Goal: Task Accomplishment & Management: Use online tool/utility

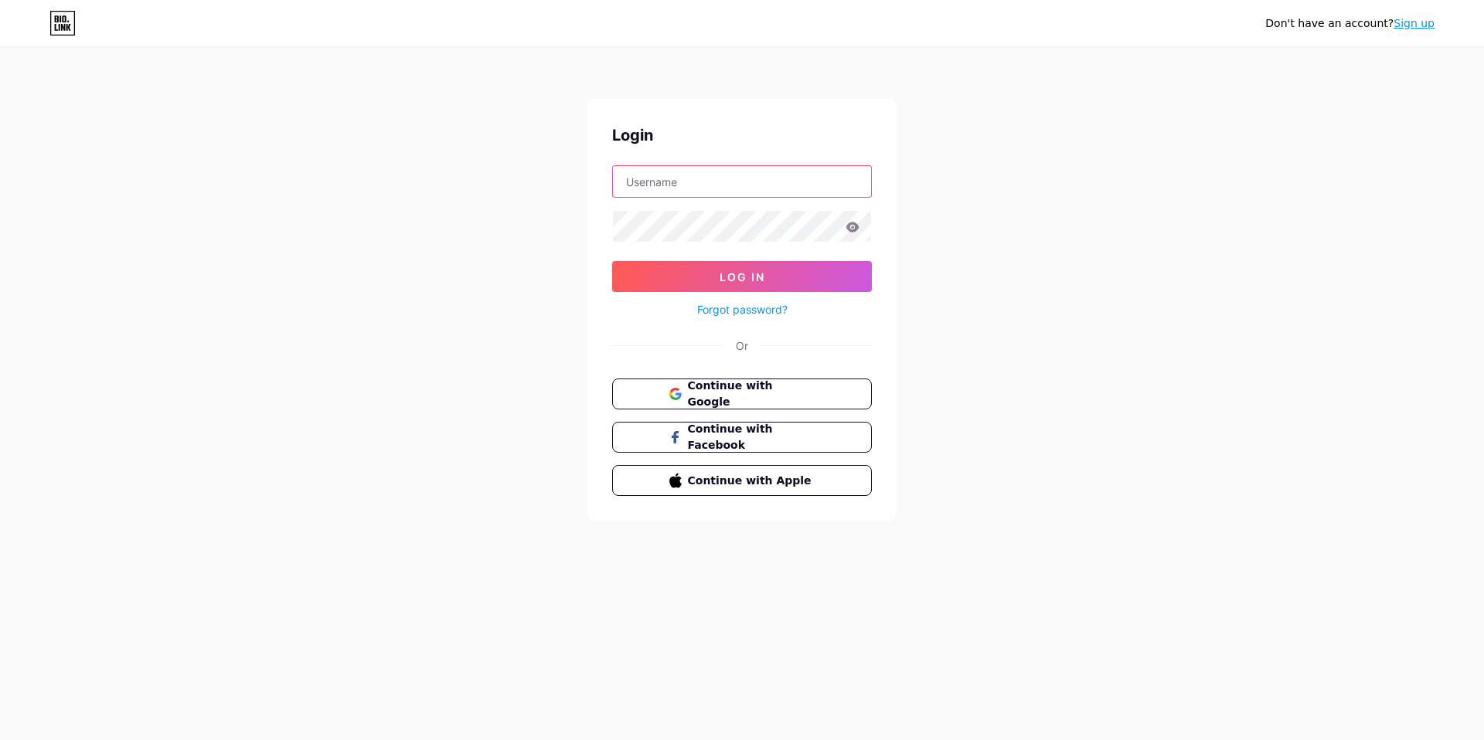
click at [666, 185] on input "text" at bounding box center [742, 181] width 258 height 31
type input "threebeanies"
click at [669, 273] on button "Log In" at bounding box center [742, 276] width 260 height 31
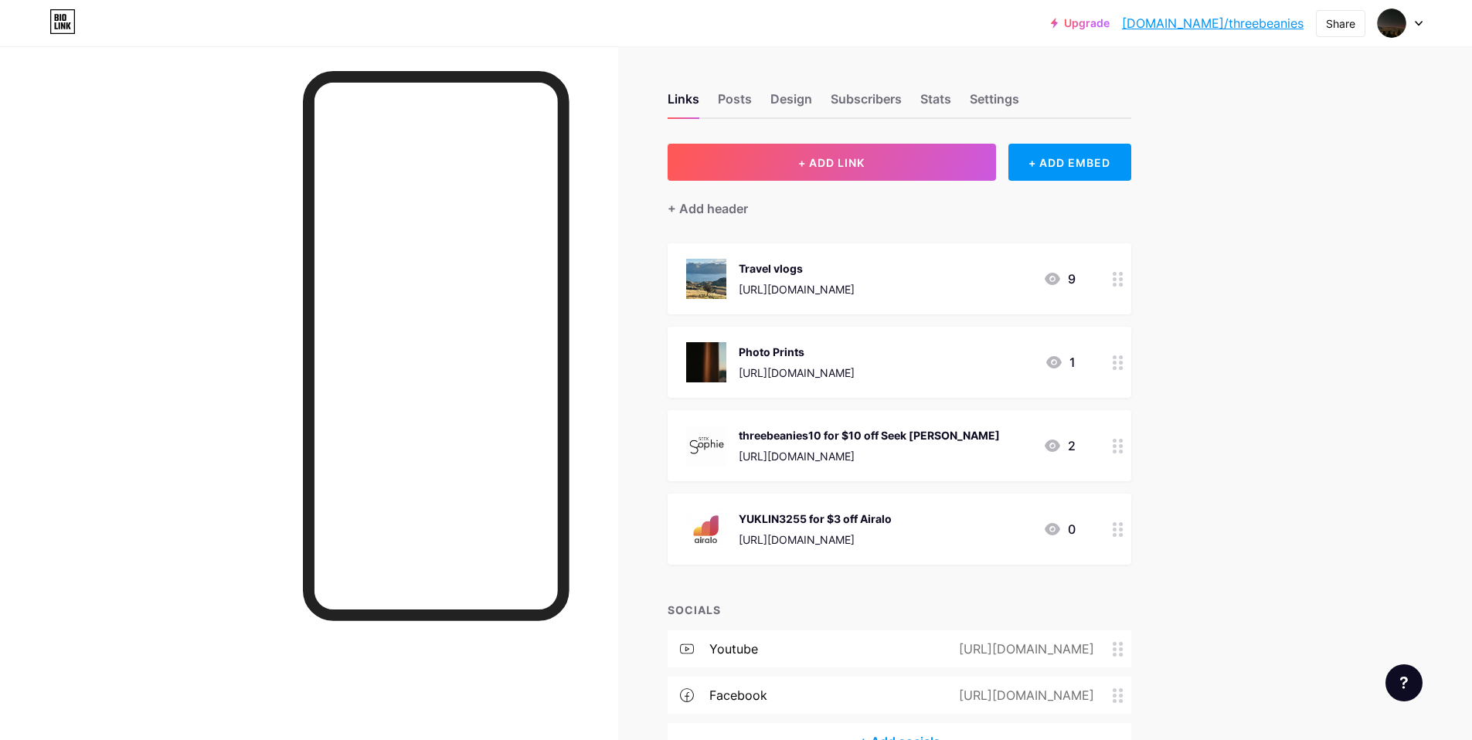
click at [1118, 359] on icon at bounding box center [1118, 363] width 11 height 15
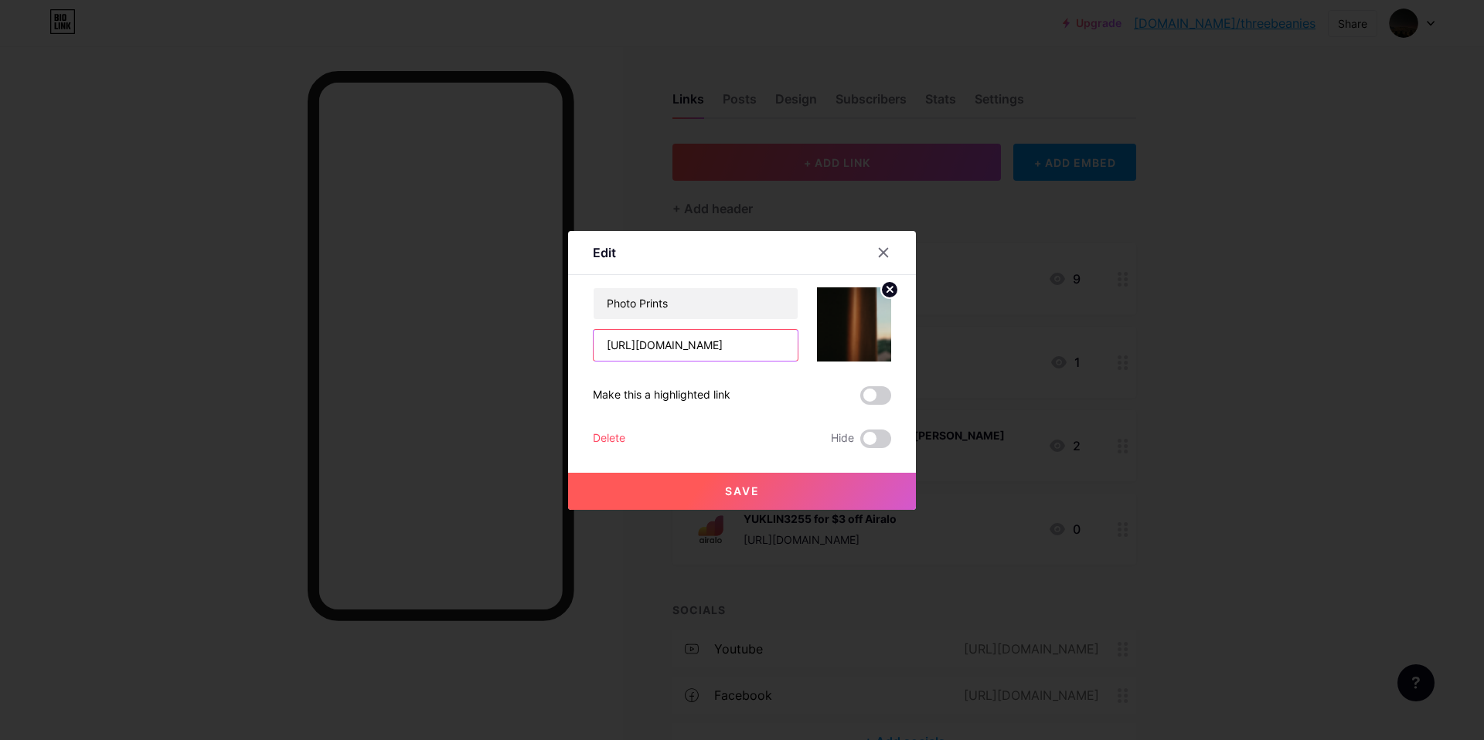
click at [681, 344] on input "[URL][DOMAIN_NAME]" at bounding box center [696, 345] width 204 height 31
paste input "[DOMAIN_NAME][URL]"
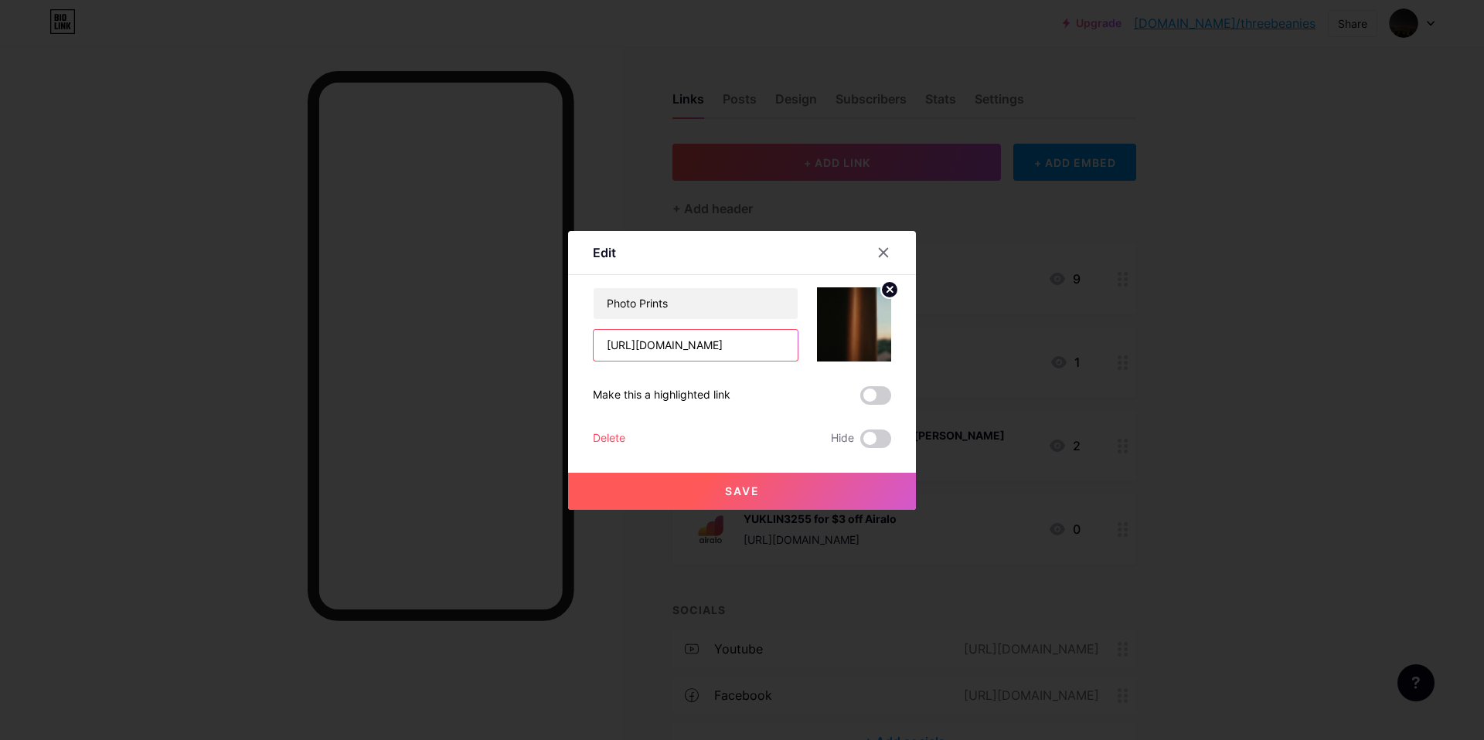
type input "[URL][DOMAIN_NAME]"
click at [752, 491] on span "Save" at bounding box center [742, 491] width 35 height 13
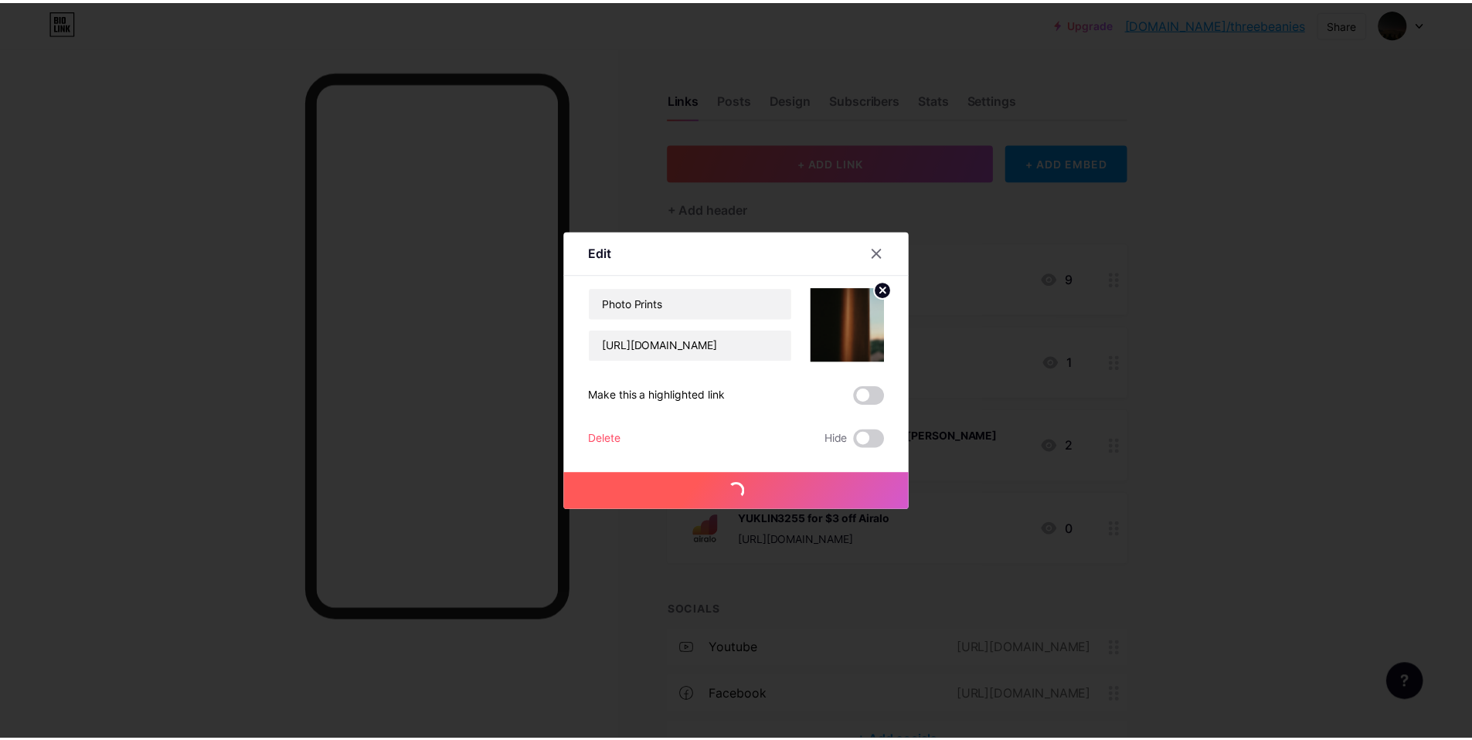
scroll to position [0, 0]
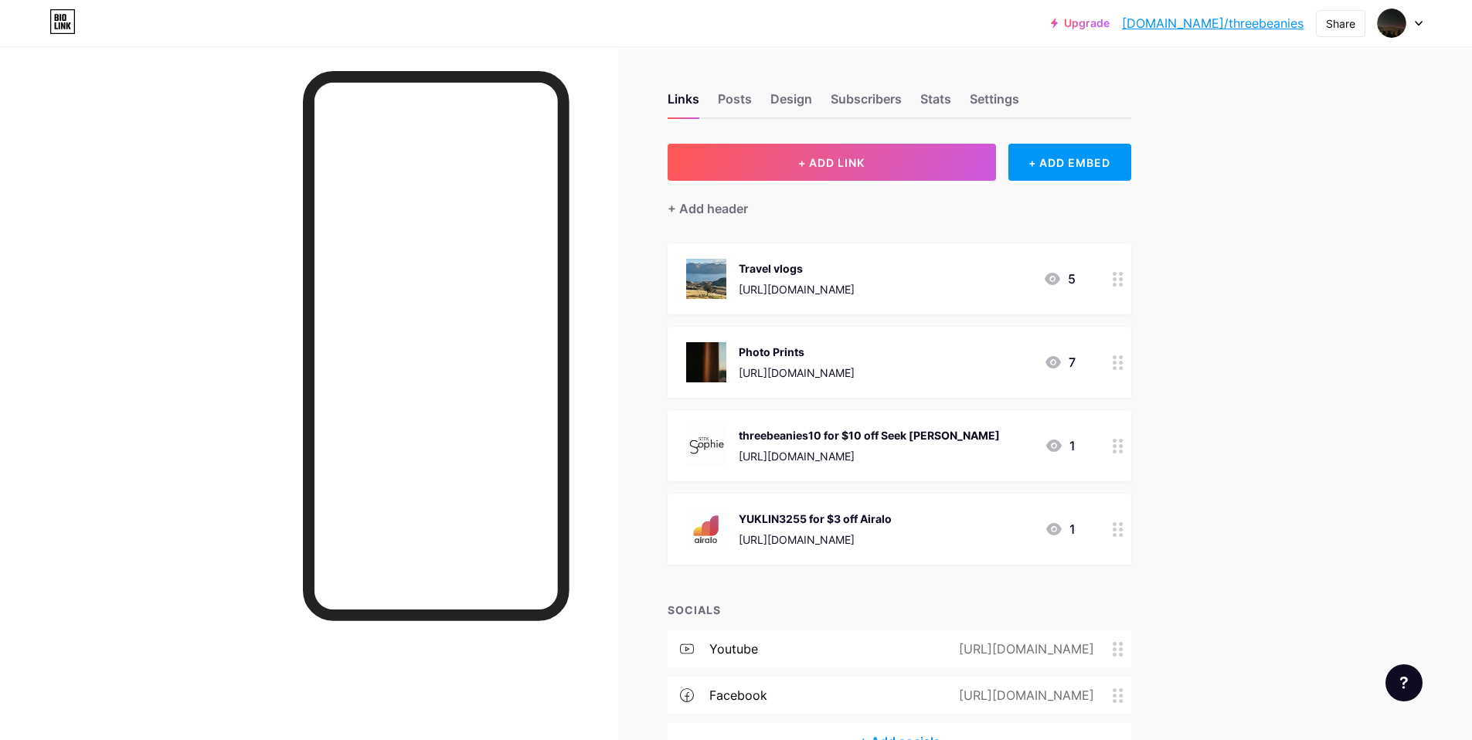
click at [1118, 359] on icon at bounding box center [1118, 363] width 11 height 15
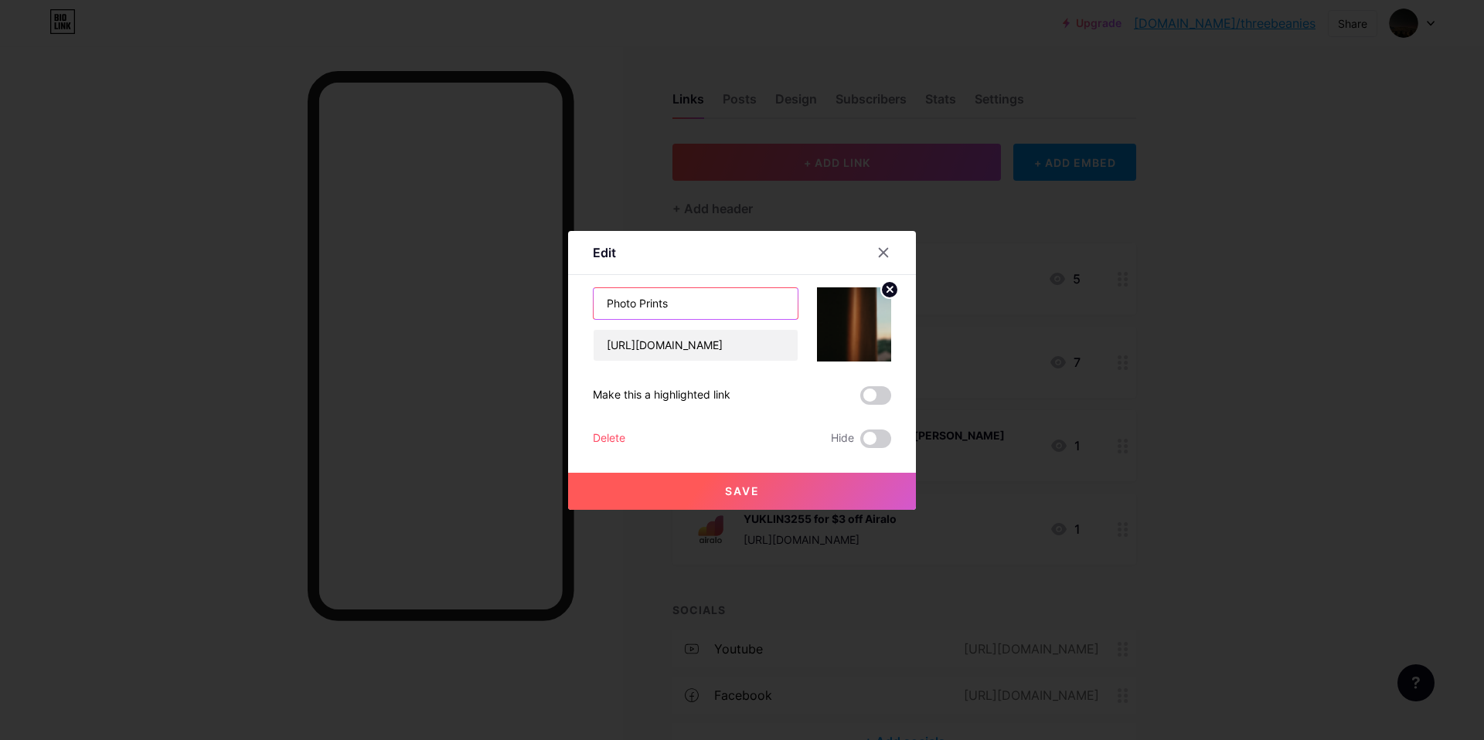
click at [667, 309] on input "Photo Prints" at bounding box center [696, 303] width 204 height 31
type input "Photo Prints & Stickers"
click at [713, 496] on button "Save" at bounding box center [742, 491] width 348 height 37
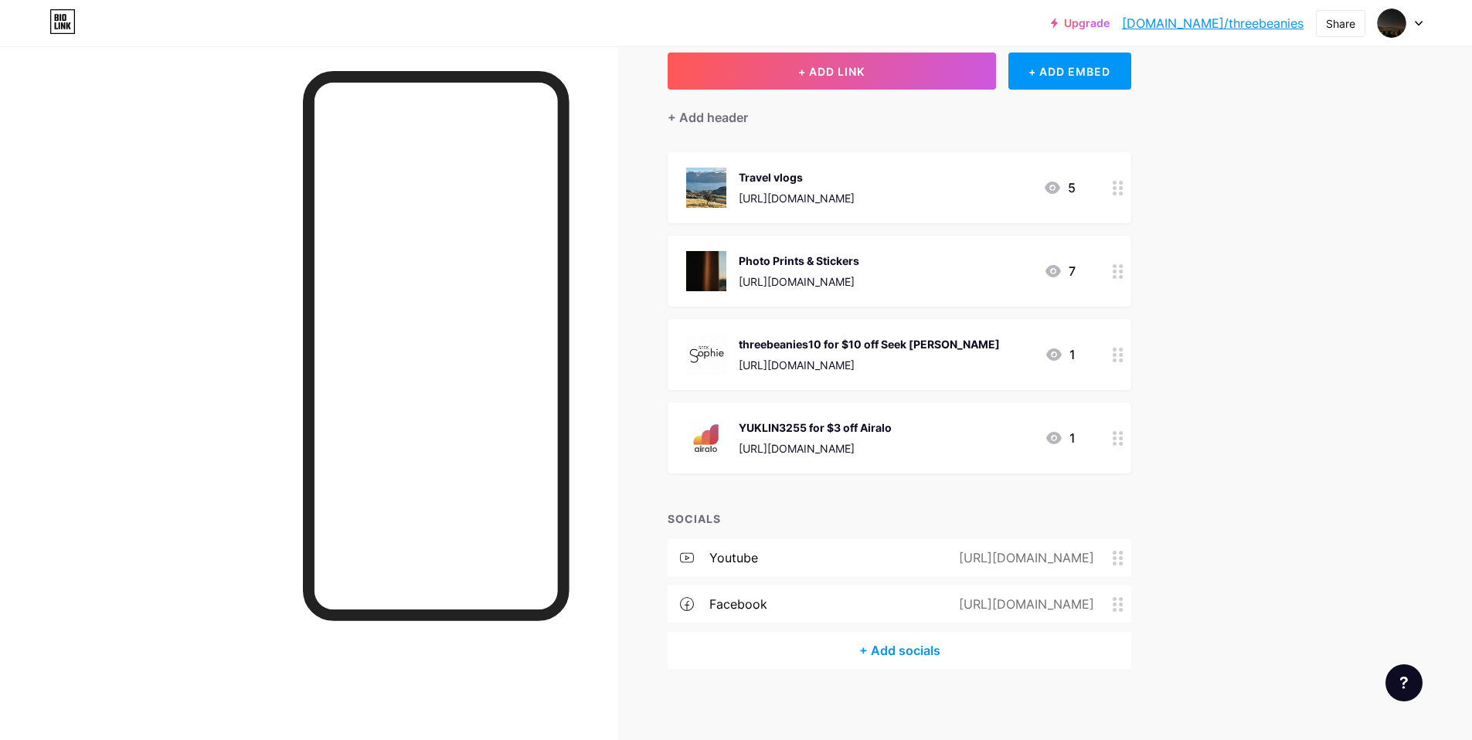
scroll to position [97, 0]
